Goal: Task Accomplishment & Management: Use online tool/utility

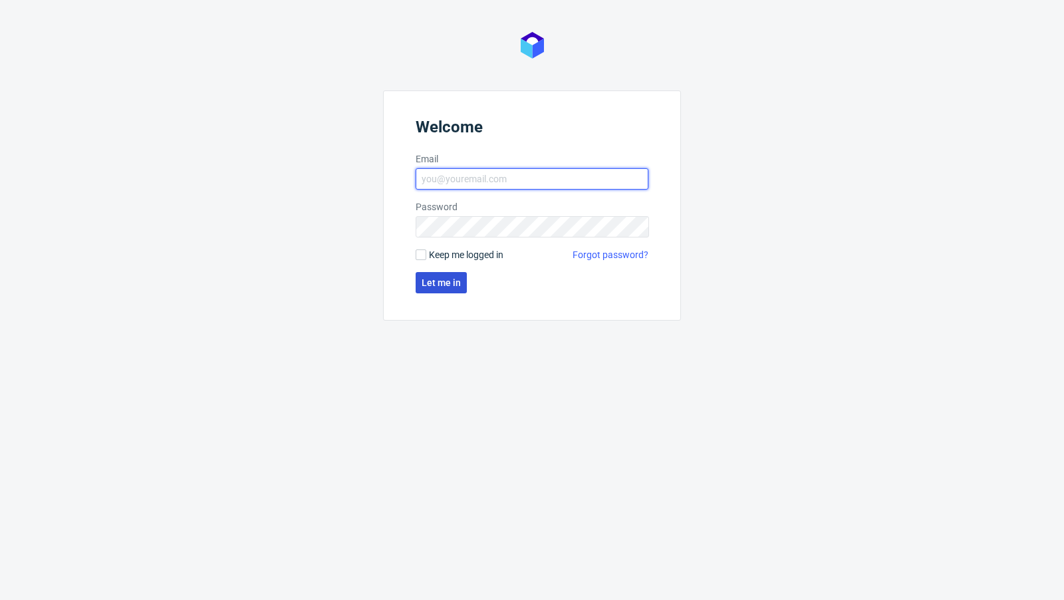
type input "[PERSON_NAME][EMAIL_ADDRESS][PERSON_NAME][DOMAIN_NAME]"
click at [434, 290] on button "Let me in" at bounding box center [440, 282] width 51 height 21
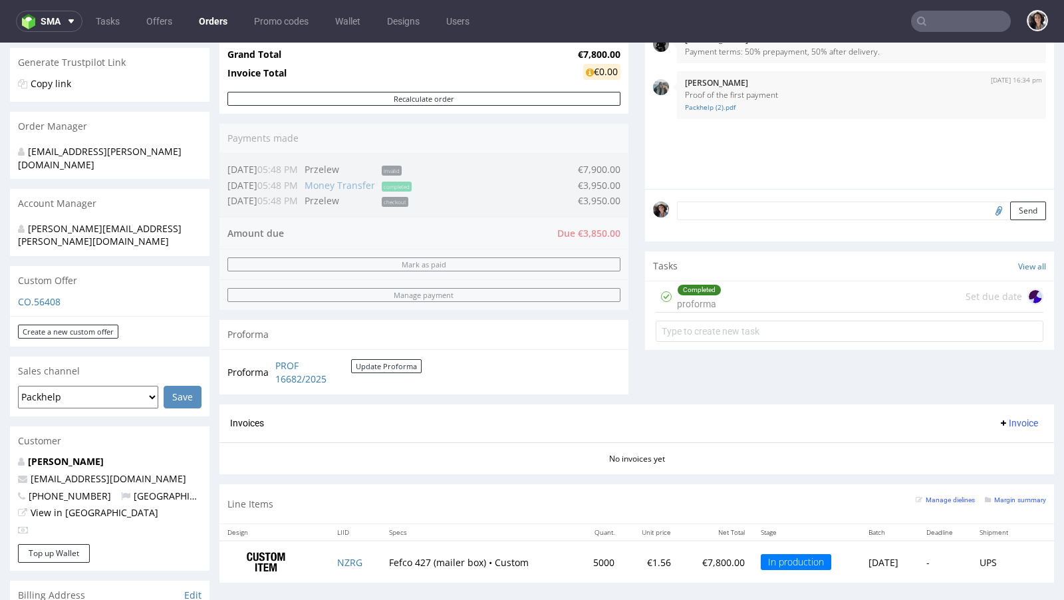
scroll to position [481, 0]
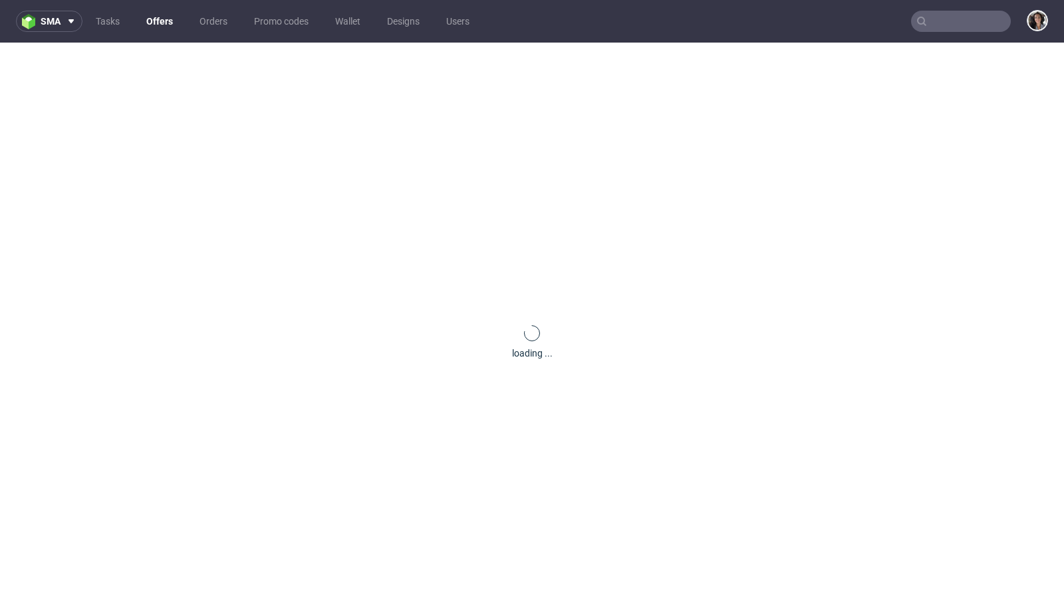
click at [929, 11] on div at bounding box center [961, 21] width 100 height 21
paste input "[PERSON_NAME][EMAIL_ADDRESS][DOMAIN_NAME] :flag-sk:"
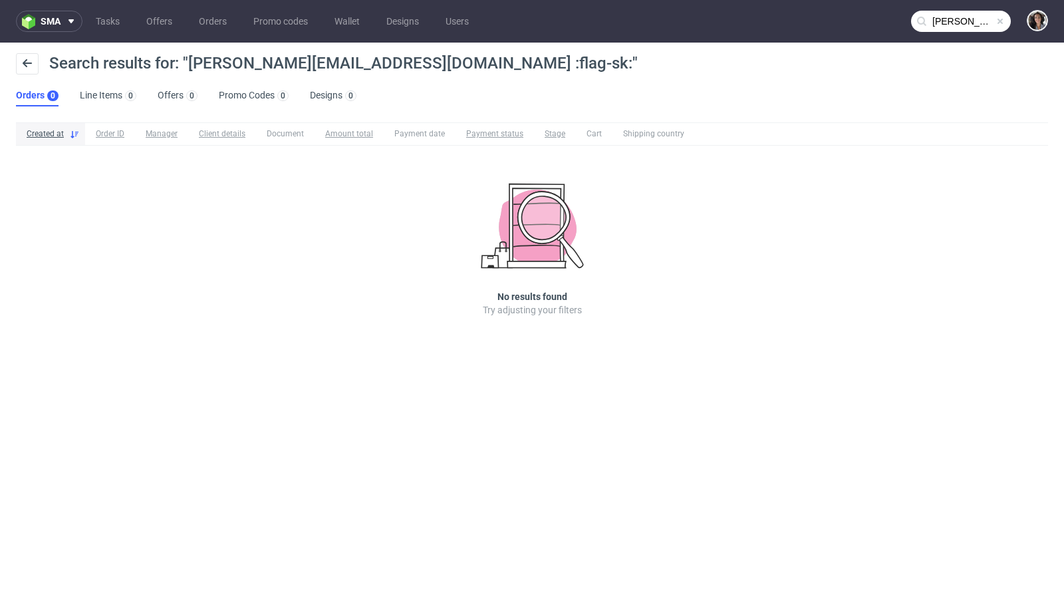
click at [298, 68] on span "Search results for: "[PERSON_NAME][EMAIL_ADDRESS][DOMAIN_NAME] :flag-sk:"" at bounding box center [343, 63] width 588 height 19
click at [929, 19] on input "[PERSON_NAME][EMAIL_ADDRESS][DOMAIN_NAME] :flag-sk:" at bounding box center [961, 21] width 100 height 21
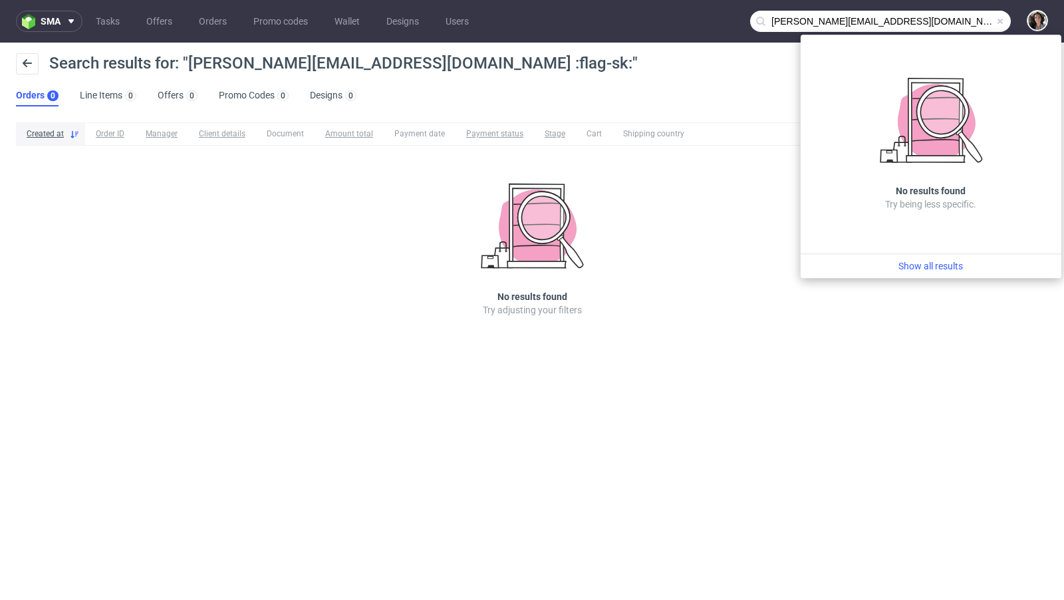
click at [911, 16] on input "[PERSON_NAME][EMAIL_ADDRESS][DOMAIN_NAME] :flag-sk:" at bounding box center [880, 21] width 261 height 21
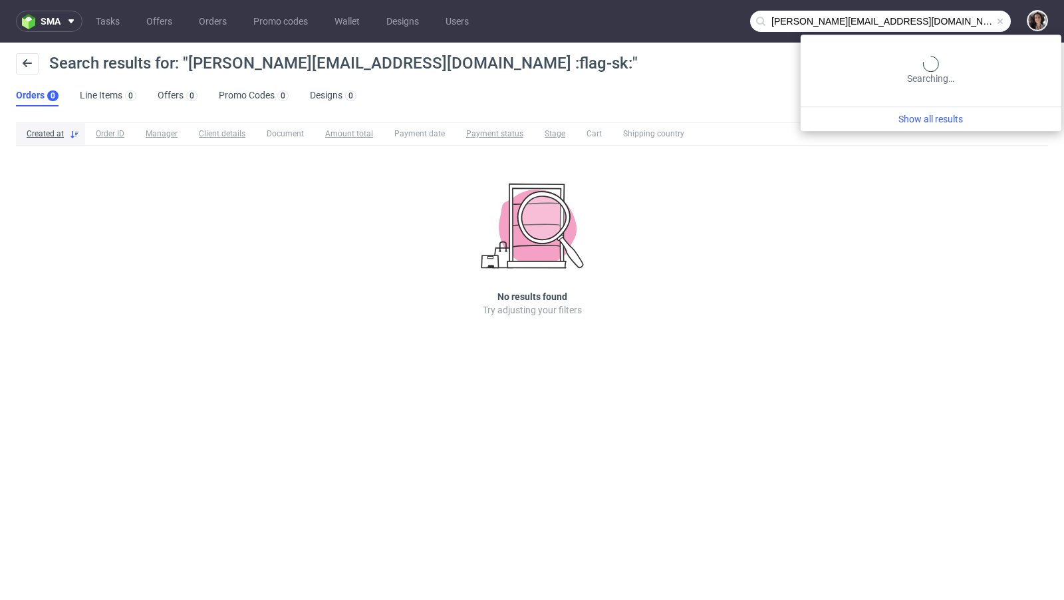
type input "[PERSON_NAME][EMAIL_ADDRESS][DOMAIN_NAME]"
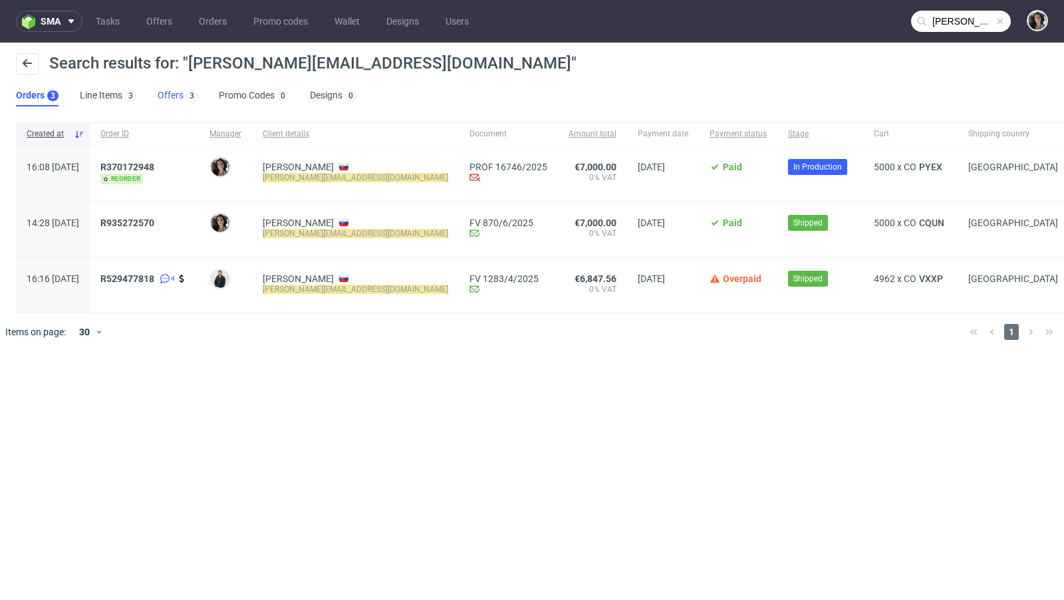
click at [170, 92] on link "Offers 3" at bounding box center [178, 95] width 40 height 21
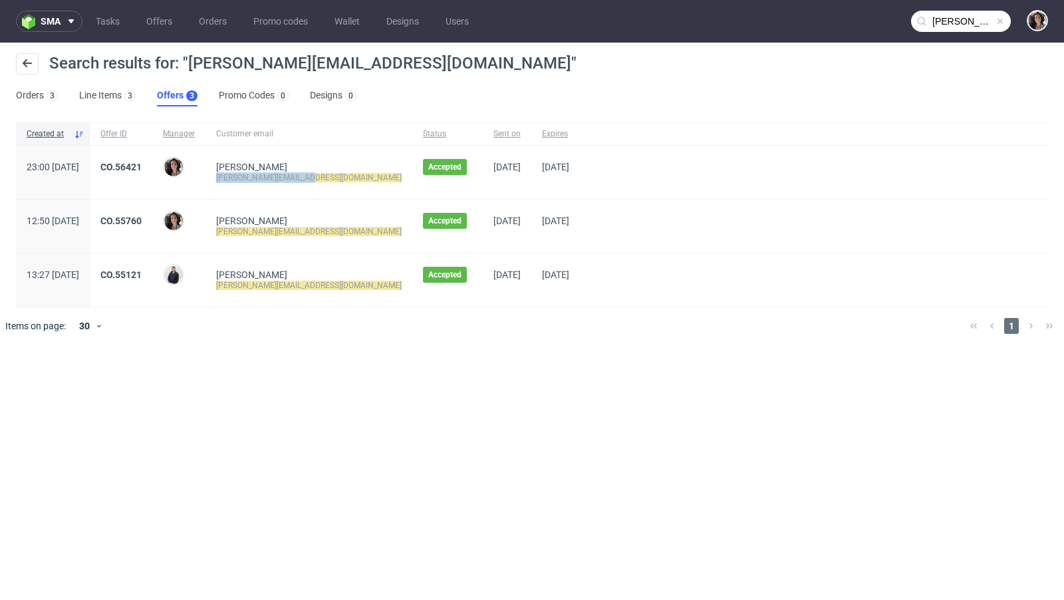
copy mark "[PERSON_NAME][EMAIL_ADDRESS][DOMAIN_NAME]"
drag, startPoint x: 338, startPoint y: 175, endPoint x: 255, endPoint y: 175, distance: 83.8
click at [255, 175] on div "Forró Tibor [EMAIL_ADDRESS][DOMAIN_NAME]" at bounding box center [308, 172] width 207 height 53
click at [142, 166] on link "CO.56421" at bounding box center [120, 167] width 41 height 11
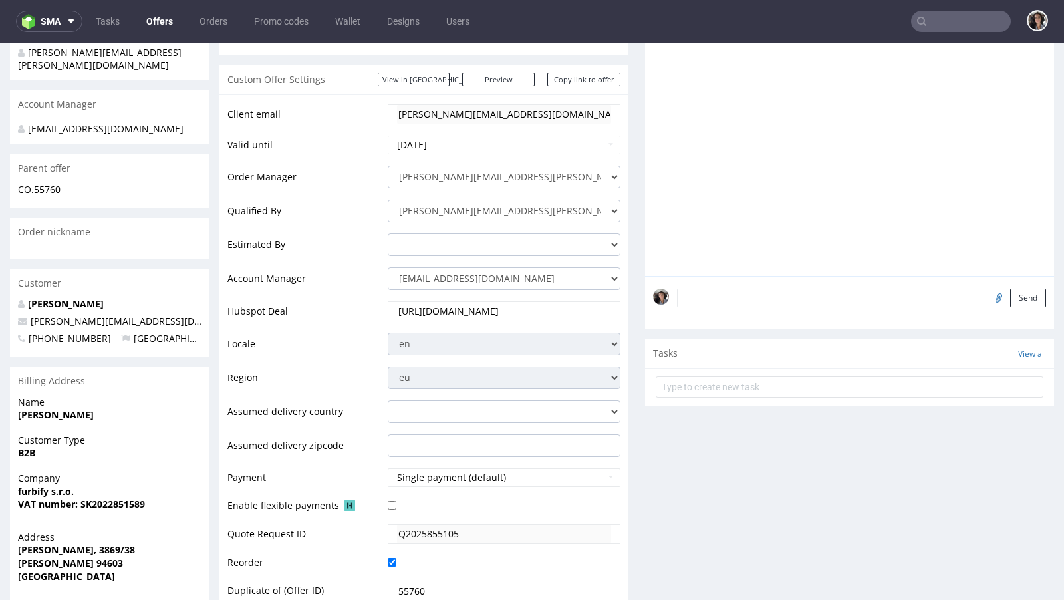
scroll to position [519, 0]
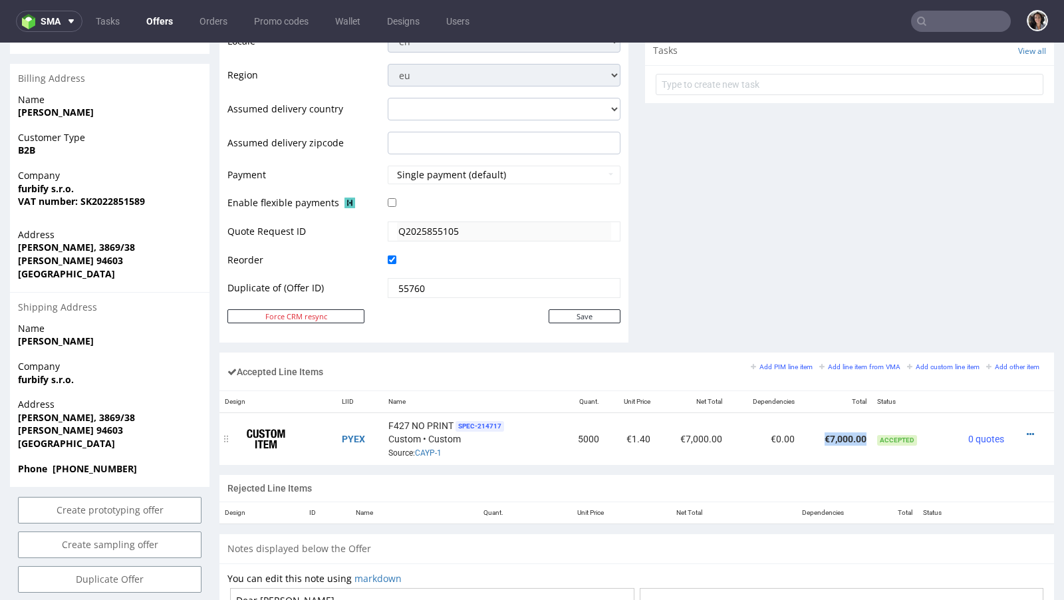
copy td "€7,000.00"
drag, startPoint x: 858, startPoint y: 436, endPoint x: 801, endPoint y: 436, distance: 57.2
click at [801, 436] on td "€7,000.00" at bounding box center [836, 439] width 72 height 53
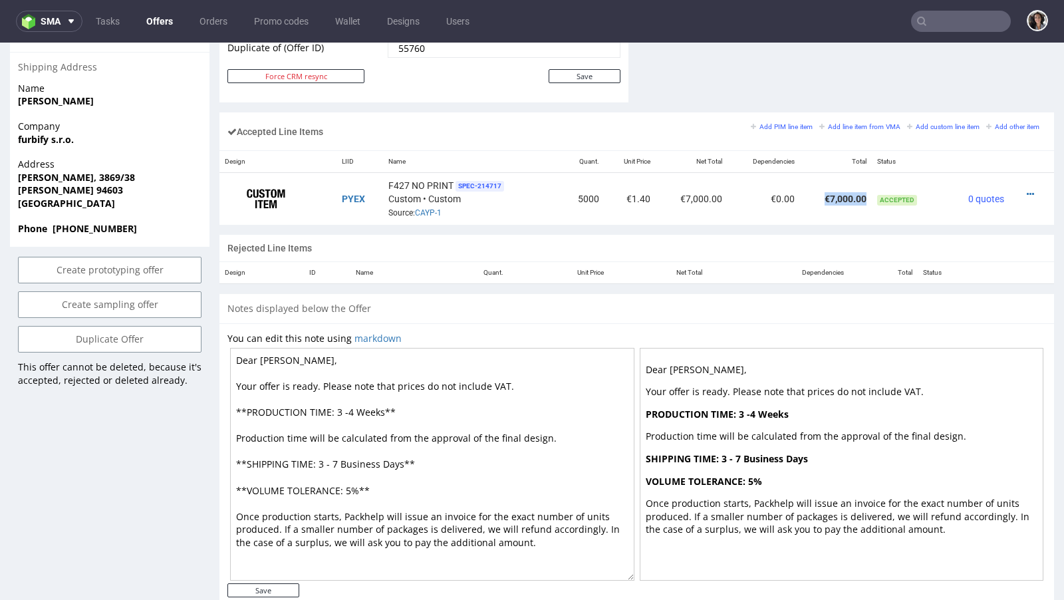
scroll to position [785, 0]
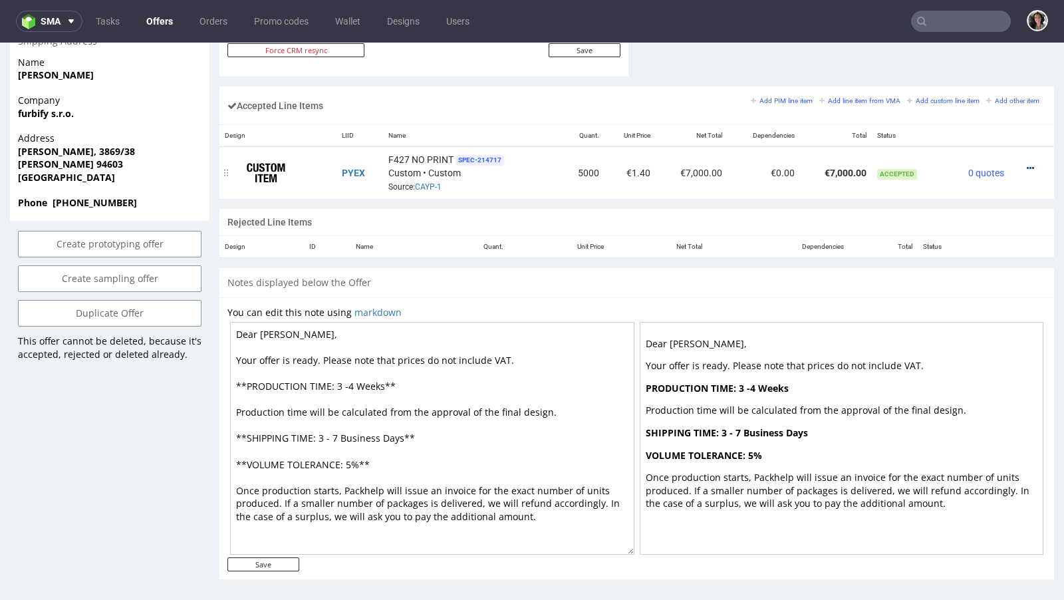
click at [1026, 164] on icon at bounding box center [1029, 168] width 7 height 9
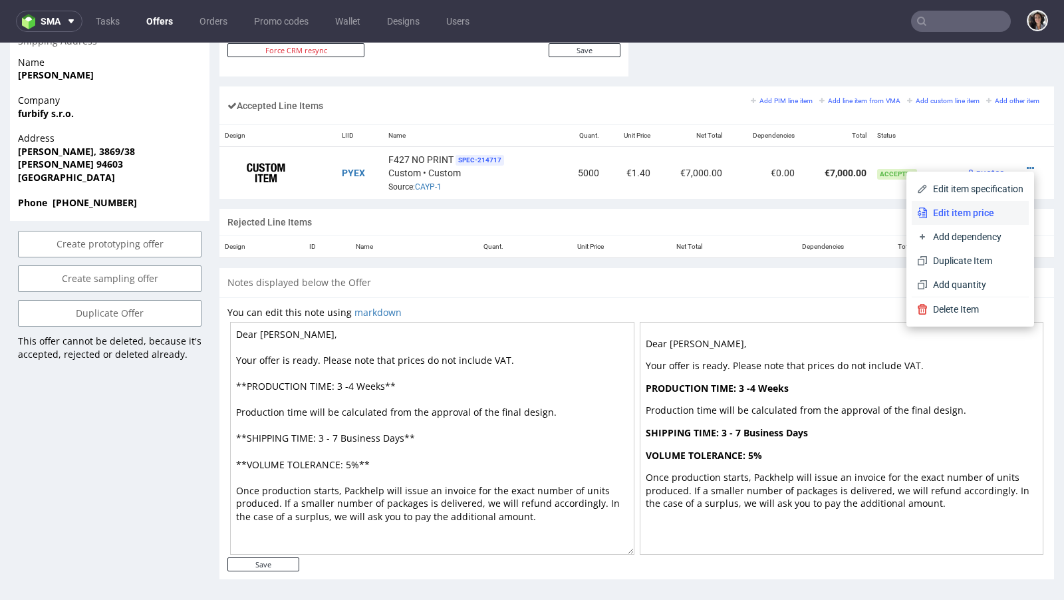
click at [957, 219] on li "Edit item price" at bounding box center [969, 213] width 117 height 24
